Goal: Check status: Check status

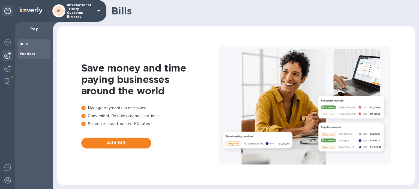
click at [26, 54] on b "Vendors" at bounding box center [28, 54] width 16 height 4
click at [28, 41] on span "Bills" at bounding box center [34, 43] width 29 height 5
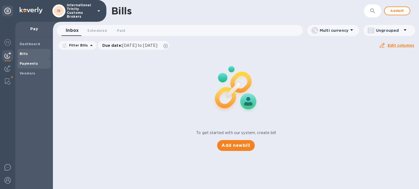
click at [23, 63] on b "Payments" at bounding box center [29, 64] width 18 height 4
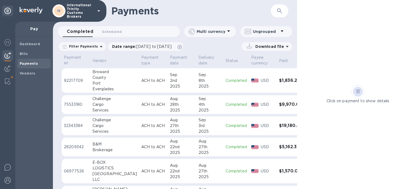
scroll to position [27, 0]
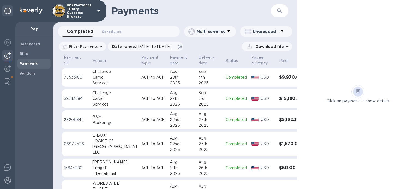
click at [279, 78] on h3 "$9,970.00" at bounding box center [290, 77] width 23 height 5
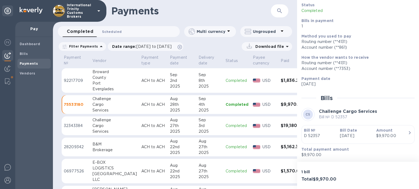
click at [116, 30] on span "Scheduled 0" at bounding box center [112, 32] width 20 height 6
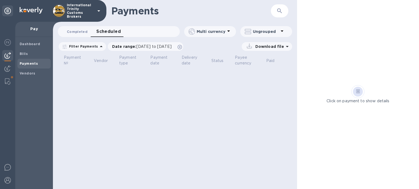
click at [75, 29] on span "Completed 0" at bounding box center [77, 32] width 21 height 6
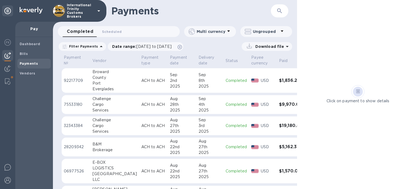
click at [277, 131] on td "$19,180.83" at bounding box center [291, 126] width 28 height 19
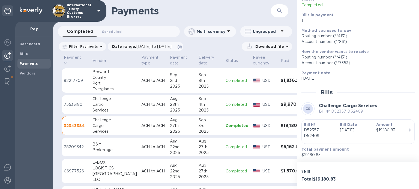
click at [280, 106] on h3 "$9,970.00" at bounding box center [291, 104] width 23 height 5
